Goal: Information Seeking & Learning: Learn about a topic

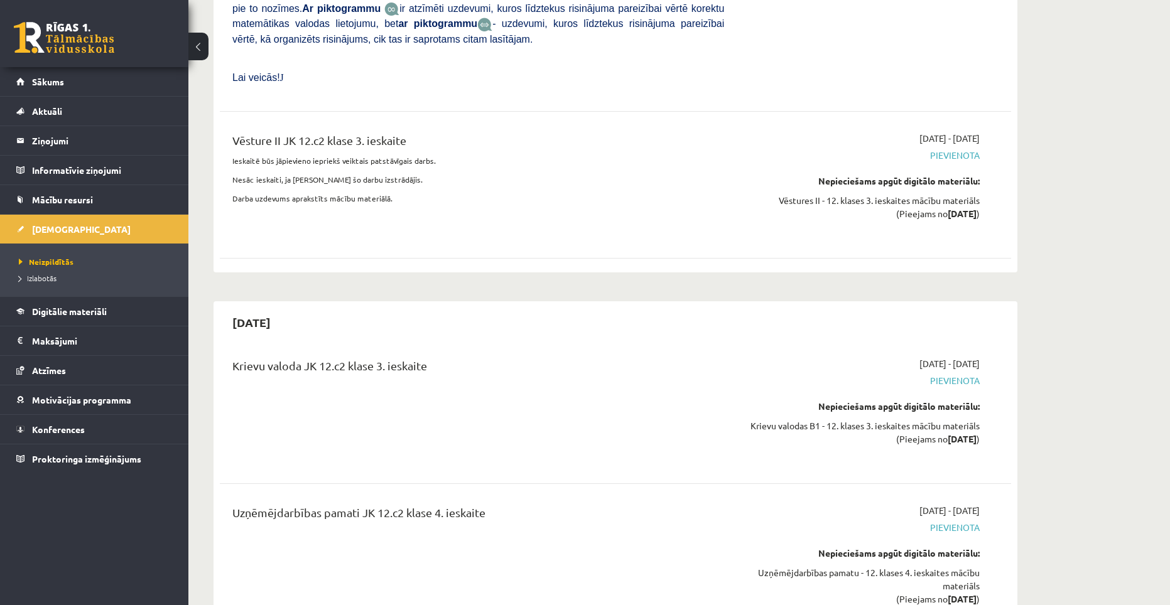
scroll to position [6656, 0]
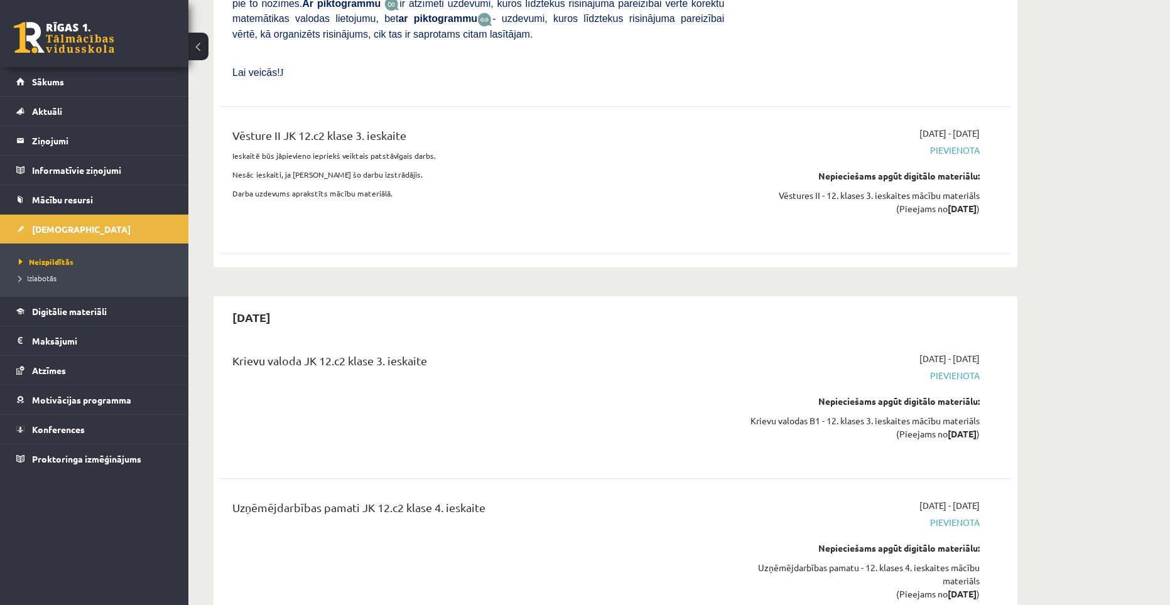
drag, startPoint x: 495, startPoint y: 327, endPoint x: 412, endPoint y: 325, distance: 83.5
click at [412, 499] on div "Uzņēmējdarbības pamati JK 12.c2 klase 4. ieskaite" at bounding box center [478, 510] width 492 height 23
click at [440, 499] on div "Uzņēmējdarbības pamati JK 12.c2 klase 4. ieskaite" at bounding box center [478, 558] width 510 height 119
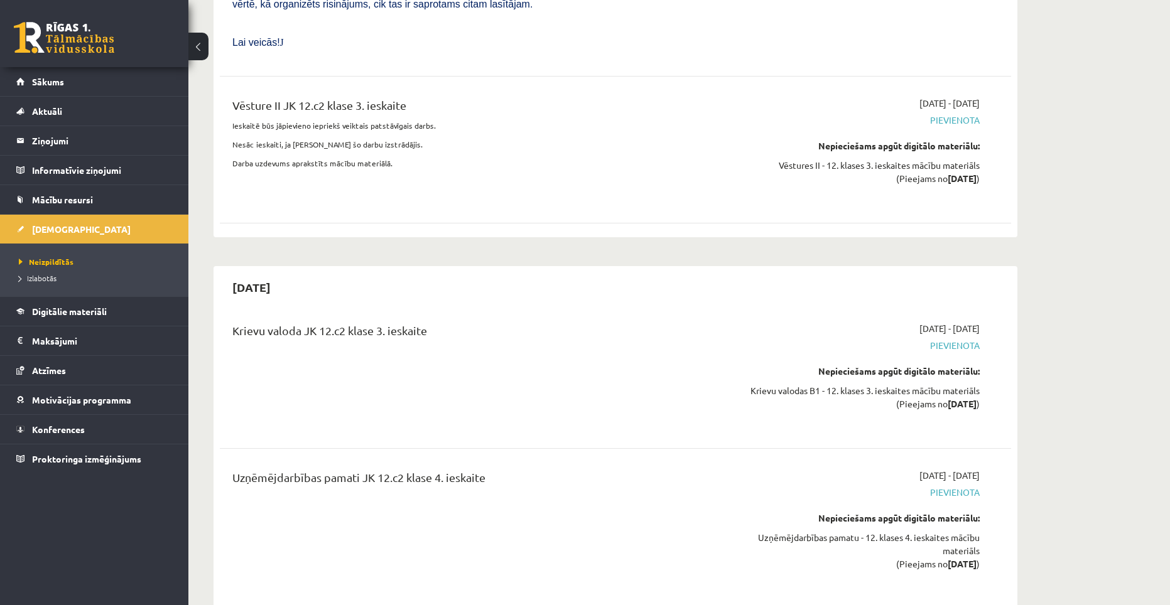
scroll to position [6781, 0]
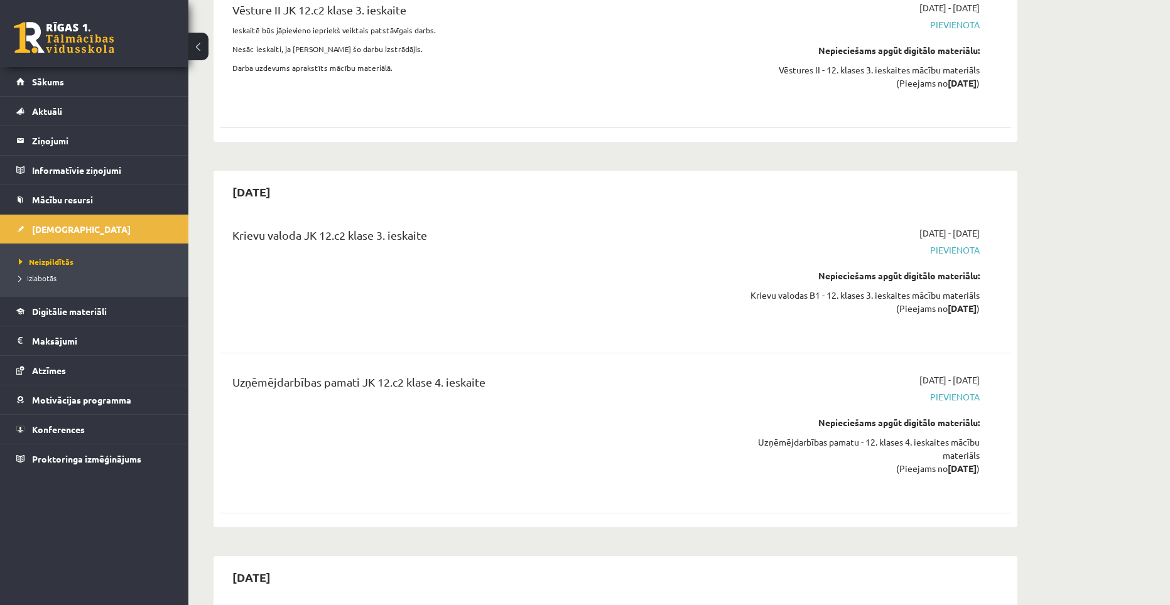
click at [446, 374] on div "Uzņēmējdarbības pamati JK 12.c2 klase 4. ieskaite" at bounding box center [478, 385] width 492 height 23
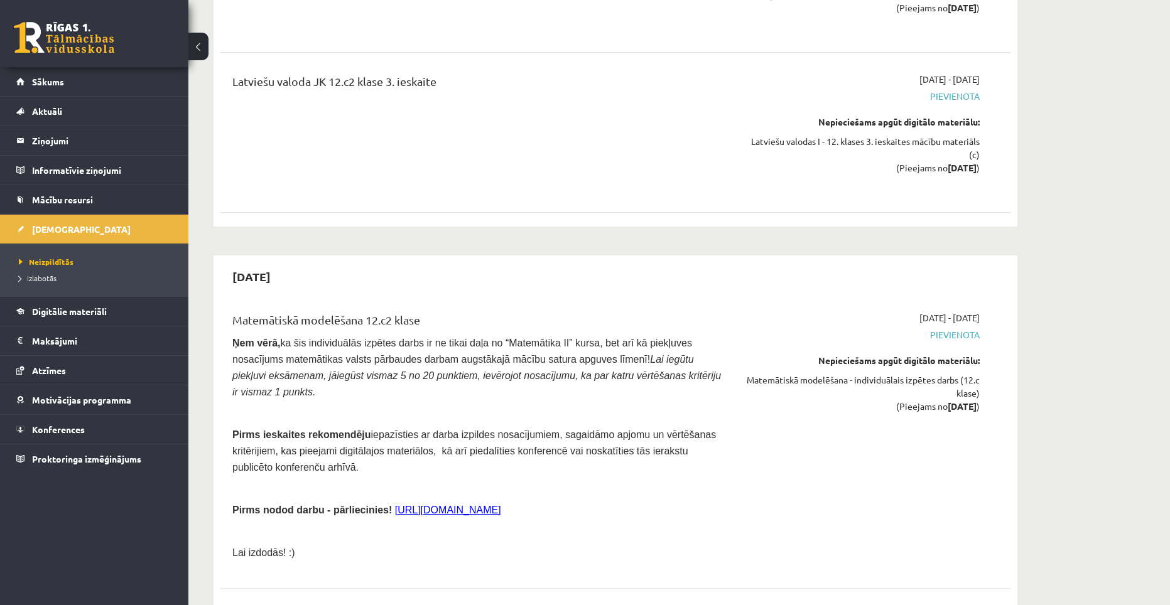
scroll to position [4233, 0]
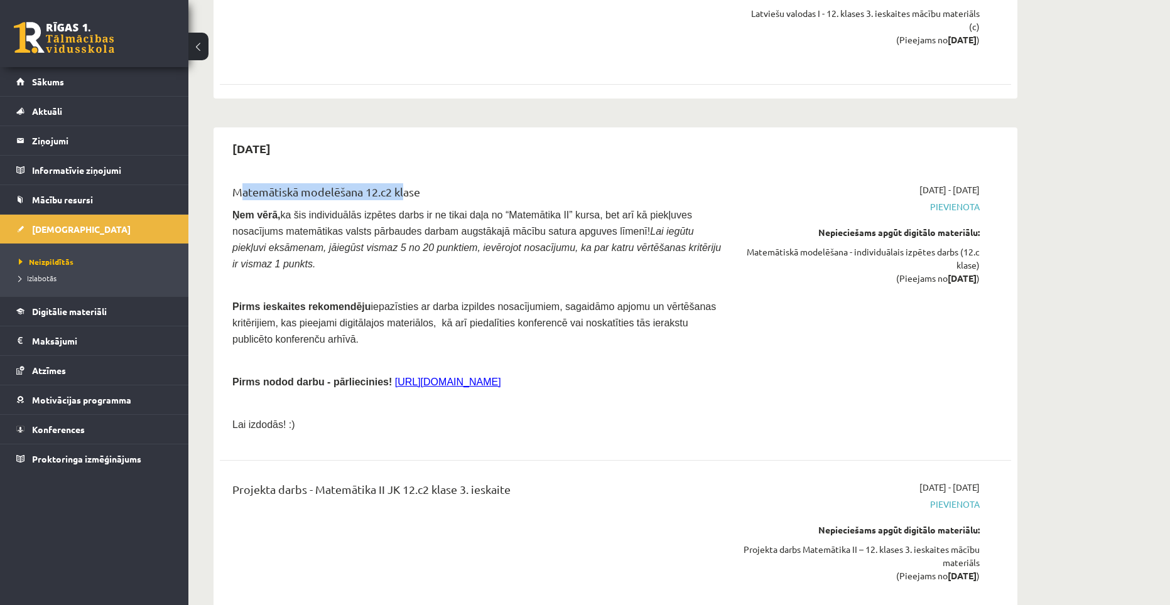
drag, startPoint x: 215, startPoint y: 100, endPoint x: 399, endPoint y: 82, distance: 184.9
click at [399, 127] on div "[DATE] Matemātiskā modelēšana 12.c2 klase Ņem vērā, ka šis individuālās izpētes…" at bounding box center [615, 380] width 804 height 507
click at [445, 183] on div "Matemātiskā modelēšana 12.c2 klase" at bounding box center [478, 194] width 492 height 23
drag, startPoint x: 912, startPoint y: 99, endPoint x: 927, endPoint y: 97, distance: 15.3
click at [927, 183] on span "[DATE] - [DATE]" at bounding box center [949, 189] width 60 height 13
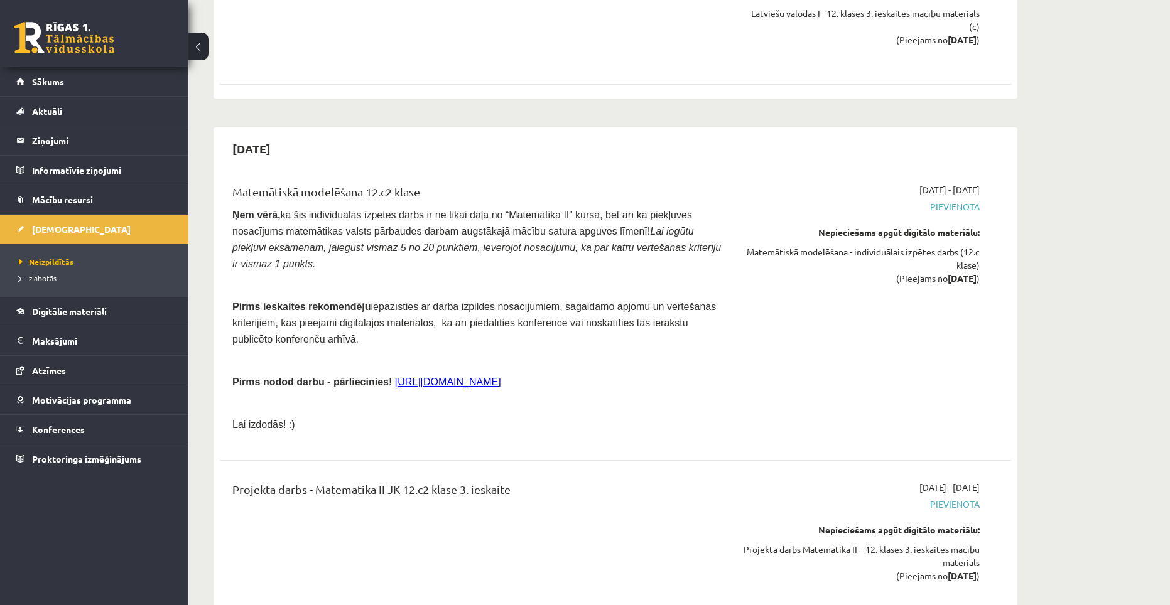
click at [642, 210] on span "ka šis individuālās izpētes darbs ir ne tikai daļa no “Matemātika II” kursa, be…" at bounding box center [476, 240] width 488 height 60
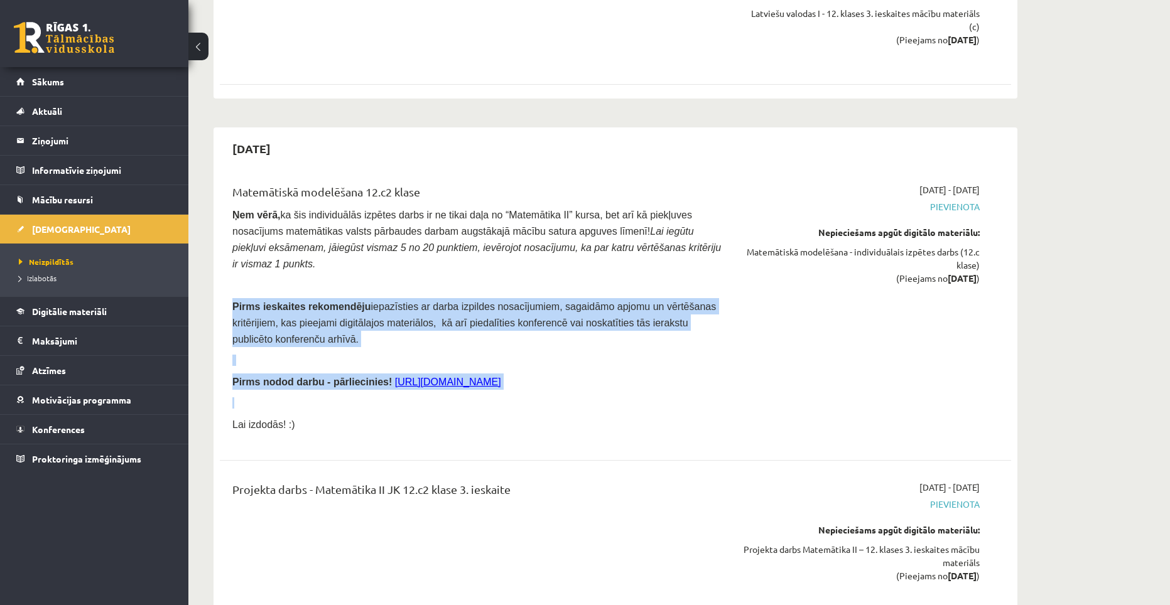
drag, startPoint x: 222, startPoint y: 255, endPoint x: 571, endPoint y: 276, distance: 349.8
click at [571, 276] on div "Matemātiskā modelēšana 12.c2 klase Ņem vērā, ka šis individuālās izpētes darbs …" at bounding box center [615, 312] width 791 height 282
click at [565, 397] on p at bounding box center [478, 402] width 492 height 11
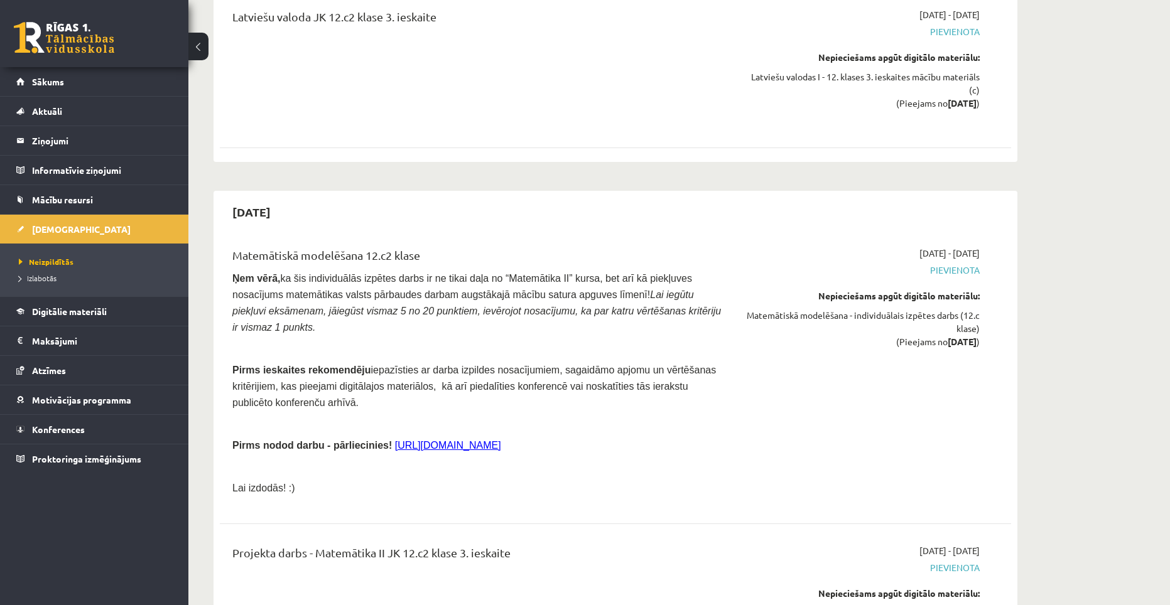
scroll to position [4170, 0]
click at [490, 273] on span "ka šis individuālās izpētes darbs ir ne tikai daļa no “Matemātika II” kursa, be…" at bounding box center [476, 303] width 488 height 60
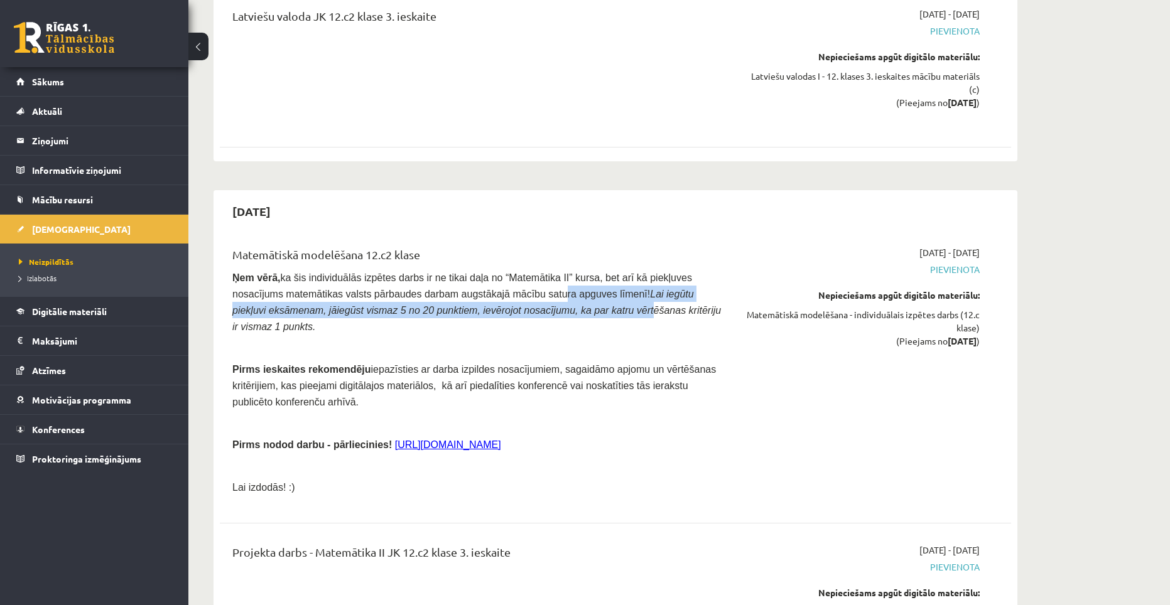
drag, startPoint x: 482, startPoint y: 202, endPoint x: 530, endPoint y: 208, distance: 48.2
click at [530, 273] on span "ka šis individuālās izpētes darbs ir ne tikai daļa no “Matemātika II” kursa, be…" at bounding box center [476, 303] width 488 height 60
click at [529, 289] on icon "Lai iegūtu piekļuvi eksāmenam, jāiegūst vismaz 5 no 20 punktiem, ievērojot nosa…" at bounding box center [476, 310] width 488 height 43
drag, startPoint x: 656, startPoint y: 218, endPoint x: 413, endPoint y: 202, distance: 244.2
click at [414, 269] on p "Ņem vērā, ka šis individuālās izpētes darbs ir ne tikai daļa no “Matemātika II”…" at bounding box center [478, 301] width 492 height 65
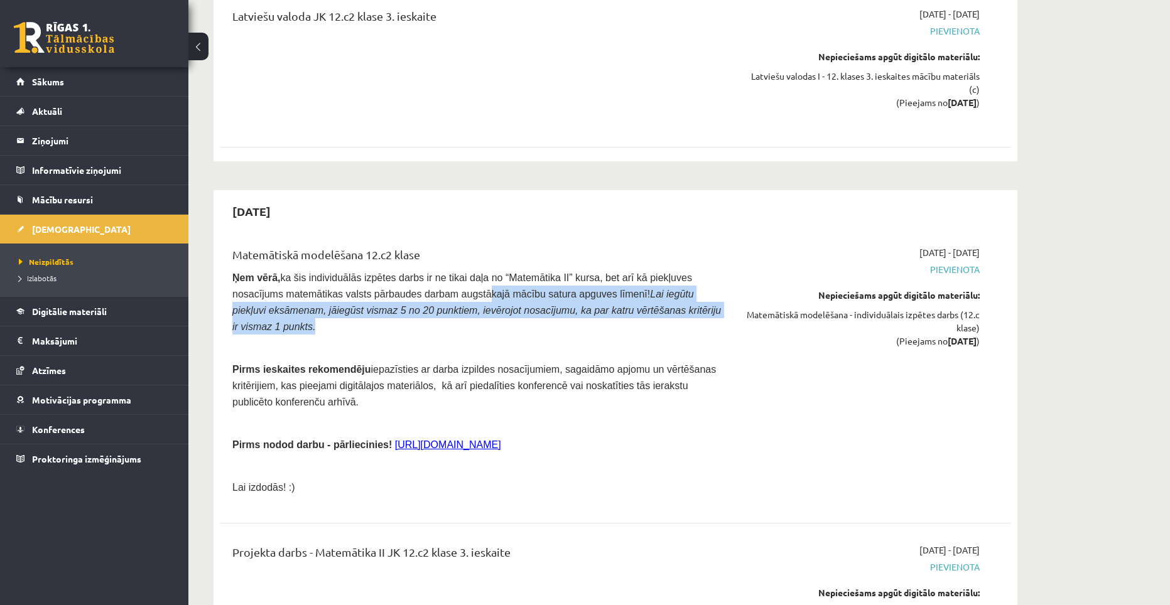
click at [412, 273] on span "ka šis individuālās izpētes darbs ir ne tikai daļa no “Matemātika II” kursa, be…" at bounding box center [476, 303] width 488 height 60
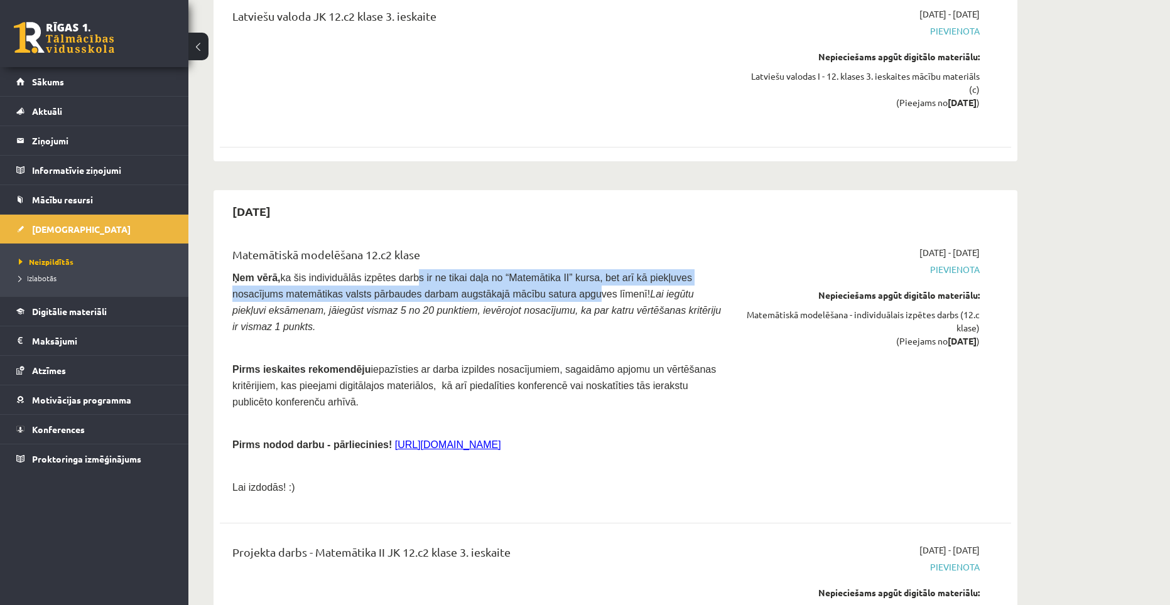
drag, startPoint x: 395, startPoint y: 186, endPoint x: 520, endPoint y: 208, distance: 126.9
click at [514, 269] on p "Ņem vērā, ka šis individuālās izpētes darbs ir ne tikai daļa no “Matemātika II”…" at bounding box center [478, 301] width 492 height 65
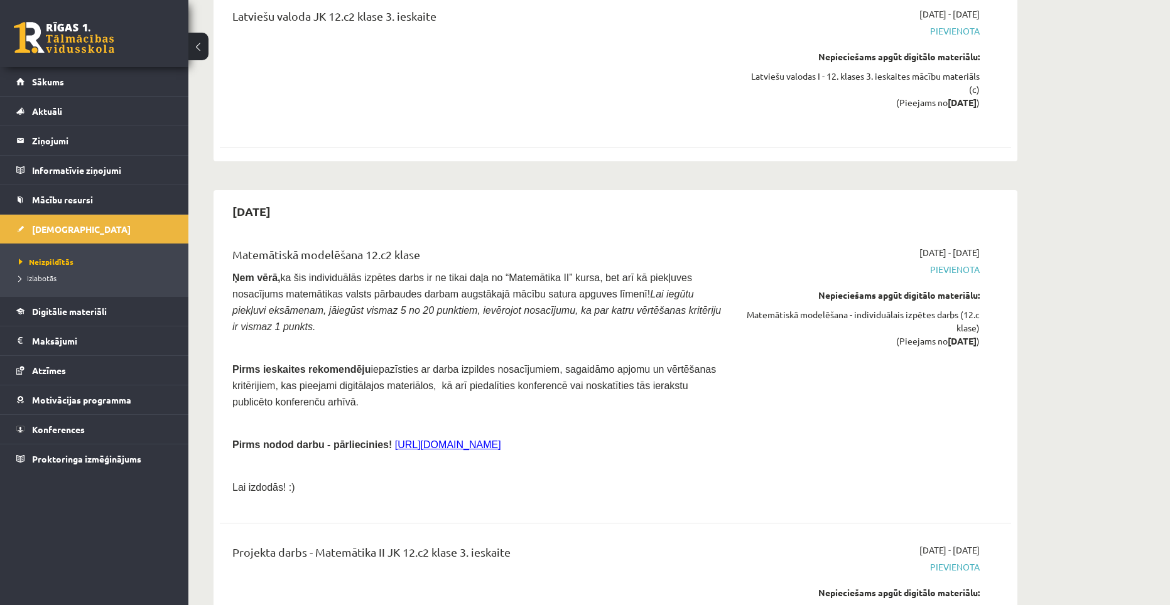
click at [536, 289] on icon "Lai iegūtu piekļuvi eksāmenam, jāiegūst vismaz 5 no 20 punktiem, ievērojot nosa…" at bounding box center [476, 310] width 488 height 43
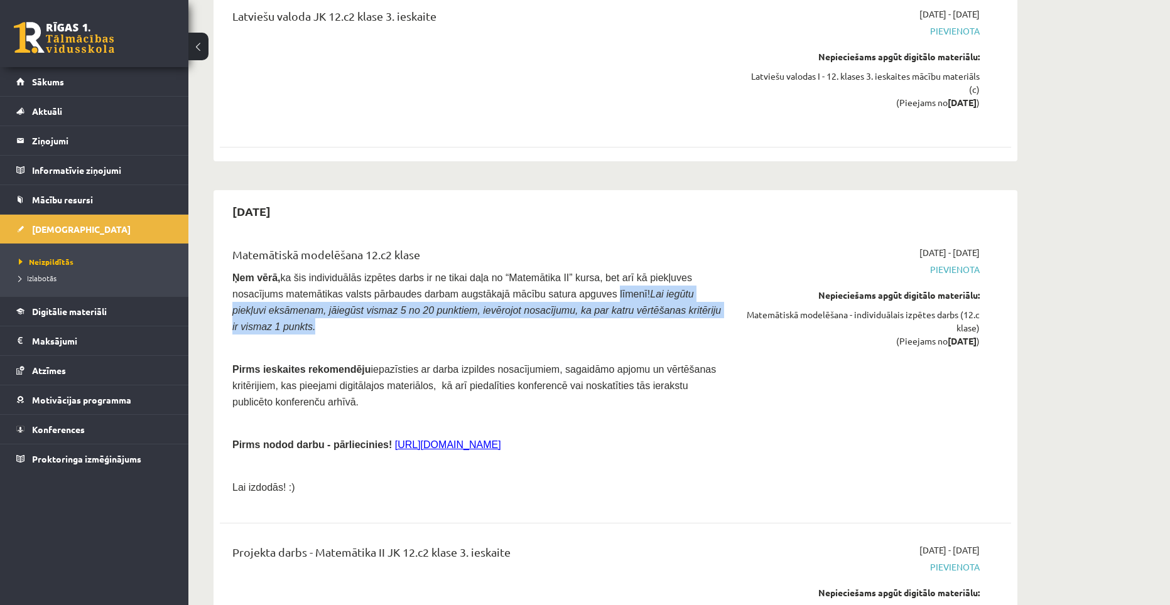
drag, startPoint x: 622, startPoint y: 215, endPoint x: 497, endPoint y: 189, distance: 128.3
click at [519, 269] on p "Ņem vērā, ka šis individuālās izpētes darbs ir ne tikai daļa no “Matemātika II”…" at bounding box center [478, 301] width 492 height 65
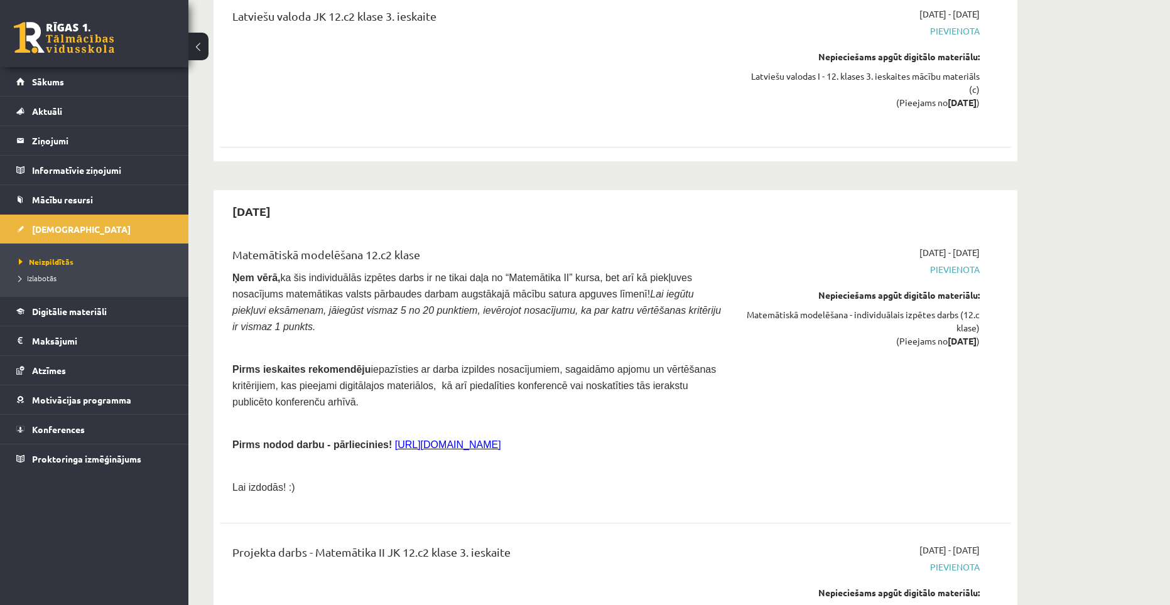
click at [495, 269] on p "Ņem vērā, ka šis individuālās izpētes darbs ir ne tikai daļa no “Matemātika II”…" at bounding box center [478, 301] width 492 height 65
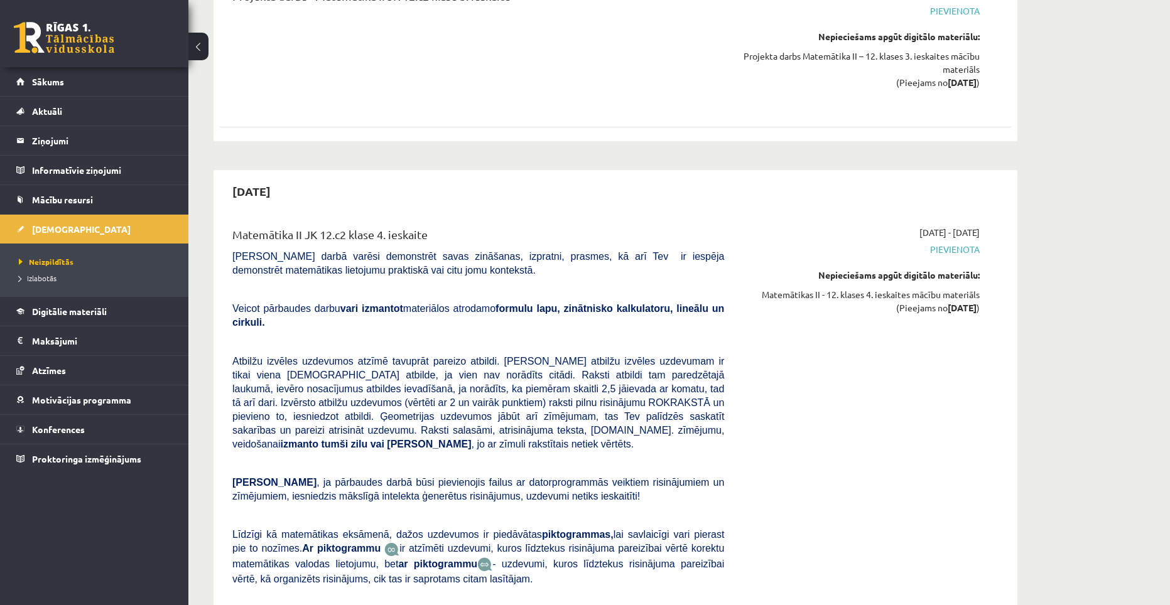
scroll to position [4736, 0]
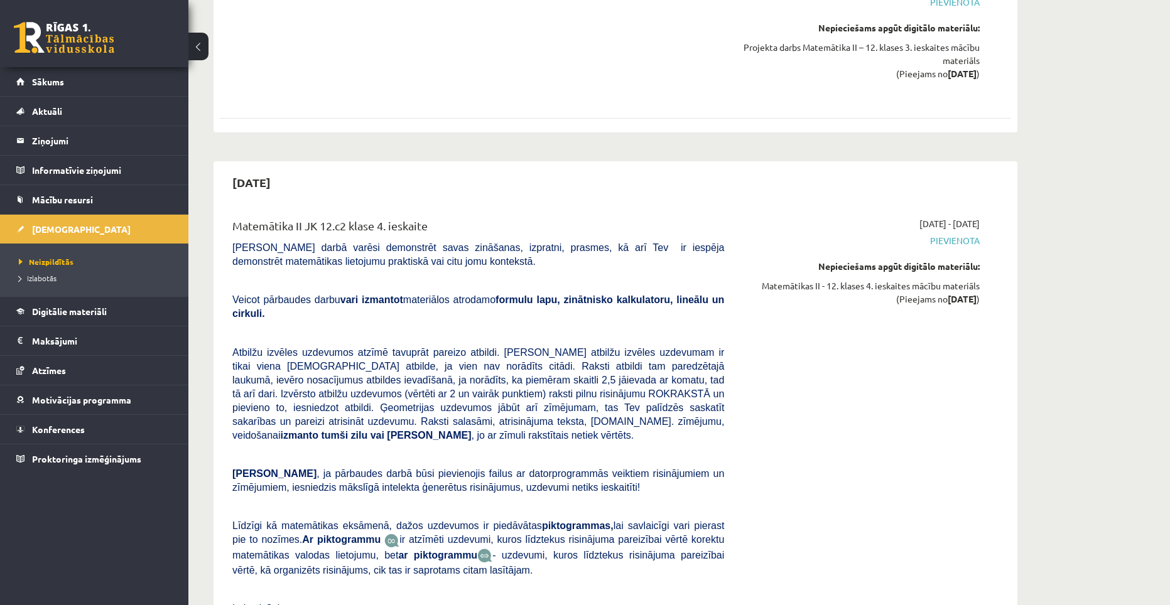
drag, startPoint x: 430, startPoint y: 427, endPoint x: 224, endPoint y: 382, distance: 210.7
click at [224, 382] on div "Matemātika II JK 12.c2 klase 4. ieskaite [PERSON_NAME] darbā varēsi demonstrēt …" at bounding box center [478, 419] width 510 height 405
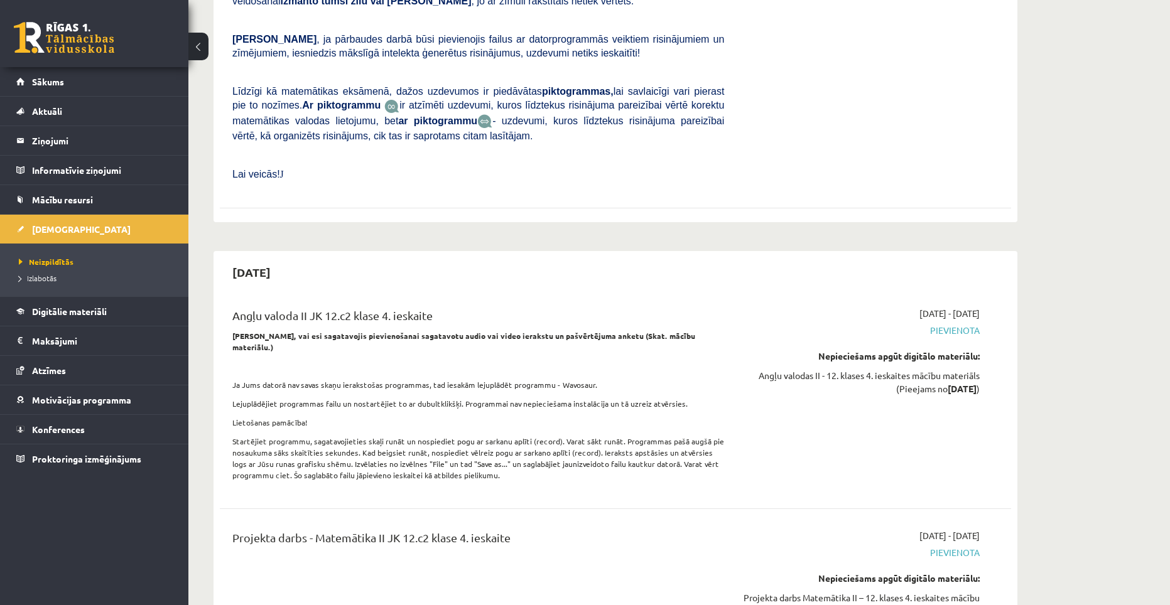
scroll to position [5175, 0]
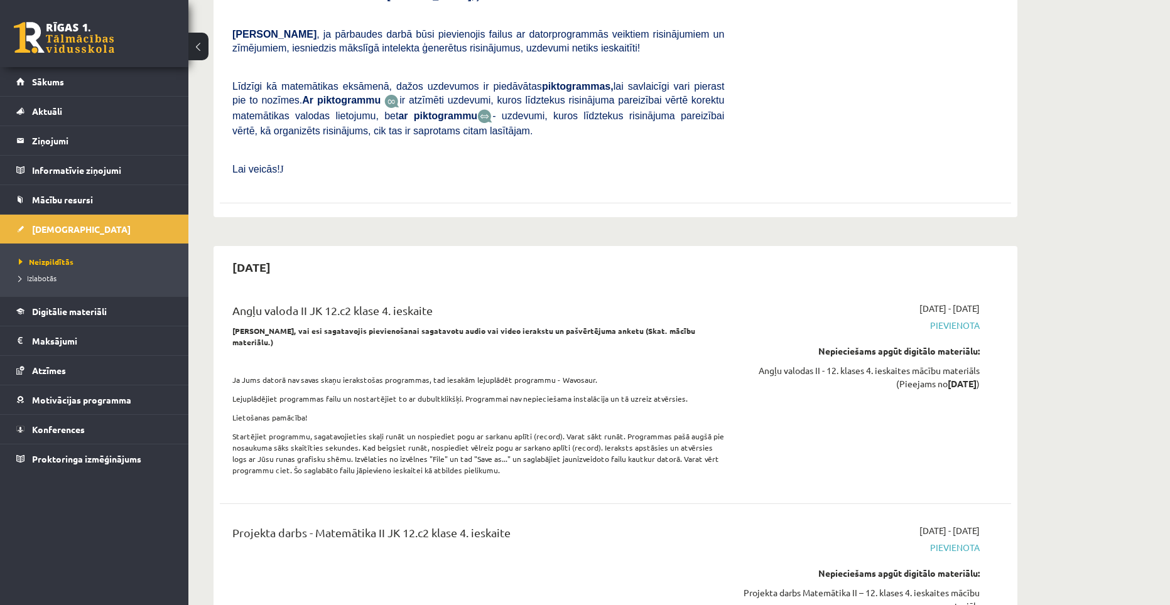
drag, startPoint x: 500, startPoint y: 316, endPoint x: 369, endPoint y: 305, distance: 131.1
click at [369, 431] on p "Startējiet programmu, sagatavojieties skaļi runāt un nospiediet pogu ar sarkanu…" at bounding box center [478, 453] width 492 height 45
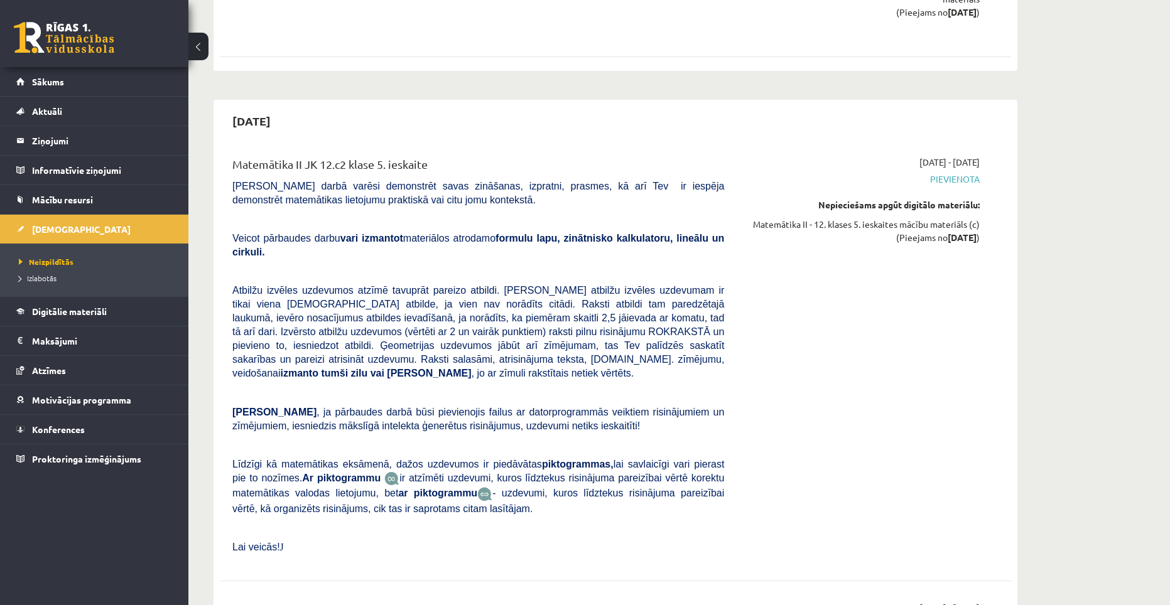
scroll to position [6180, 0]
click at [53, 222] on link "[DEMOGRAPHIC_DATA]" at bounding box center [94, 229] width 156 height 29
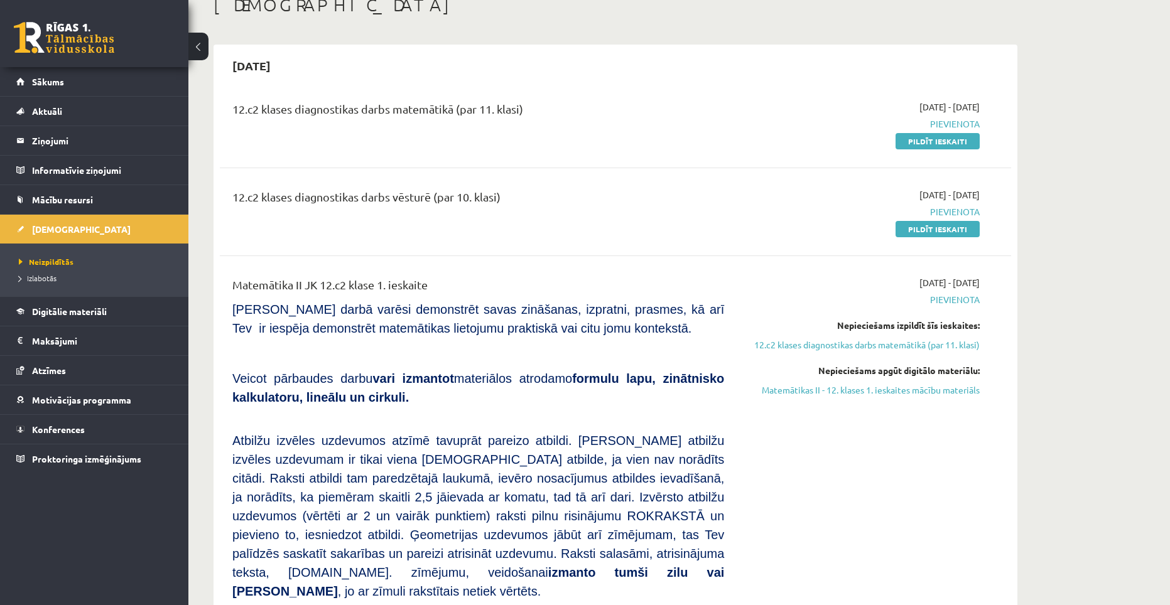
scroll to position [126, 0]
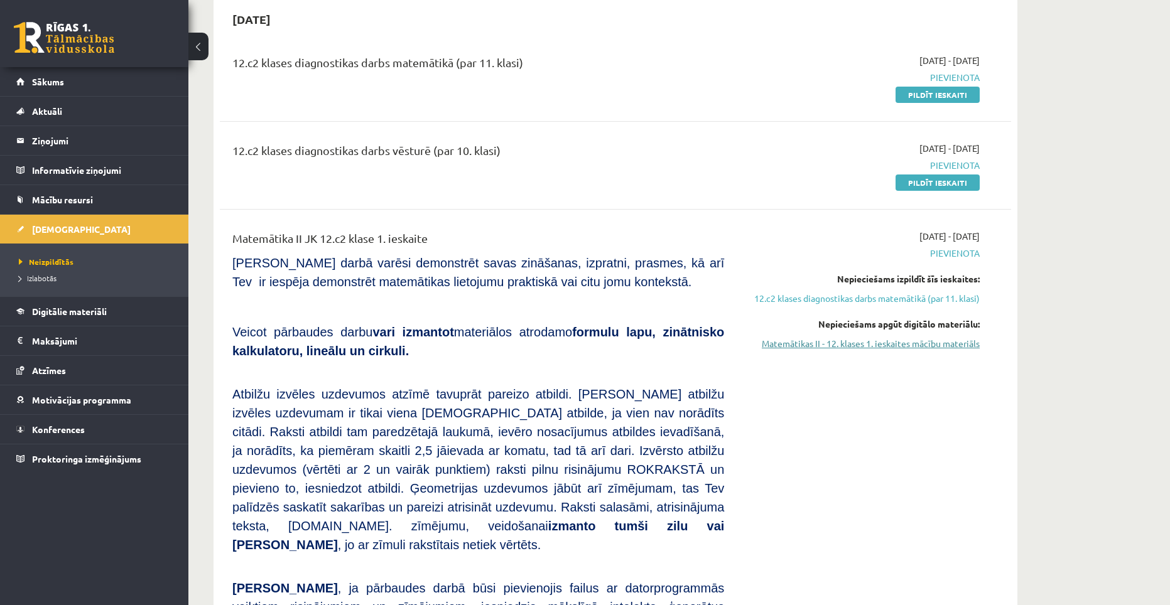
click at [905, 347] on link "Matemātikas II - 12. klases 1. ieskaites mācību materiāls" at bounding box center [861, 343] width 237 height 13
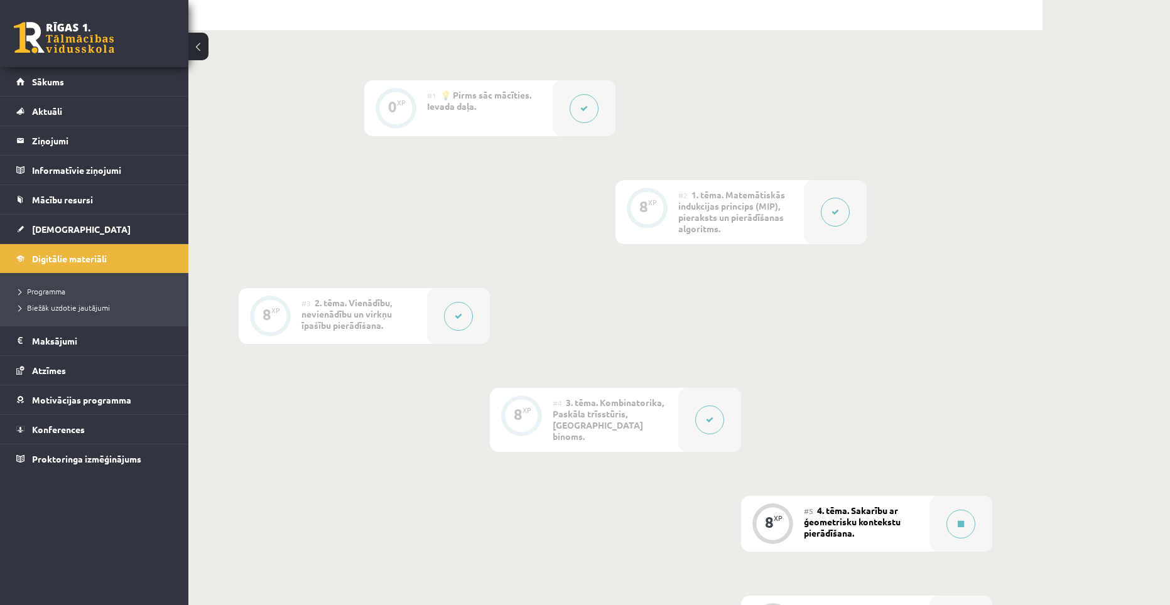
scroll to position [247, 0]
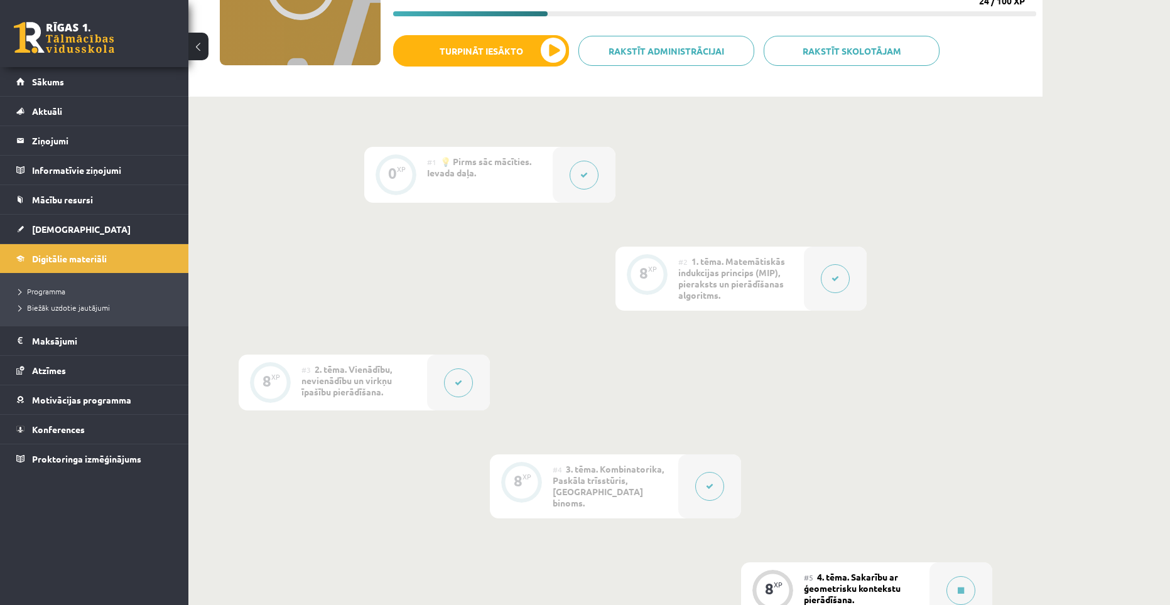
scroll to position [314, 0]
